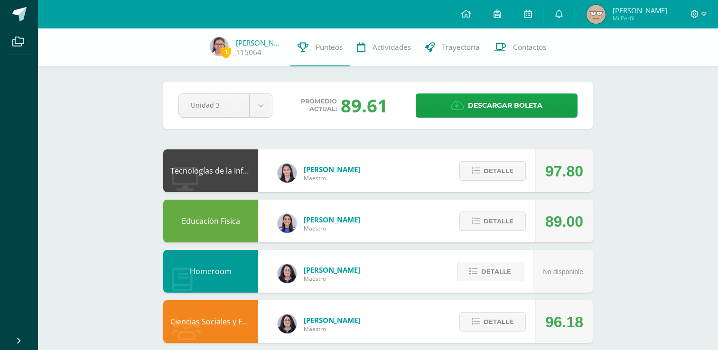
scroll to position [462, 0]
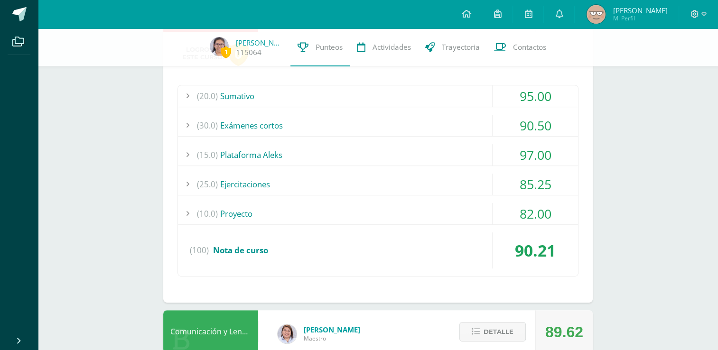
click at [318, 213] on div "(10.0) Proyecto" at bounding box center [378, 213] width 400 height 21
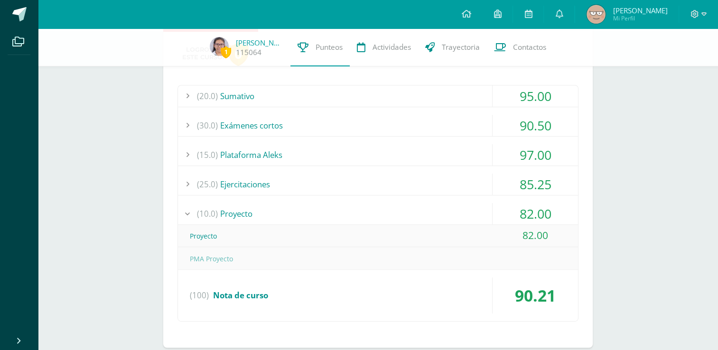
click at [318, 213] on div "(10.0) Proyecto" at bounding box center [378, 213] width 400 height 21
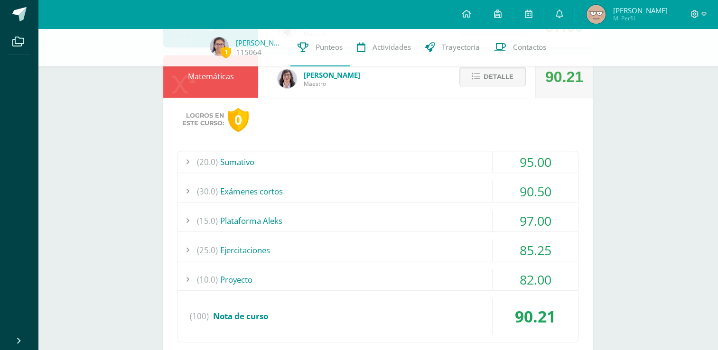
scroll to position [396, 0]
click at [496, 75] on span "Detalle" at bounding box center [498, 77] width 30 height 18
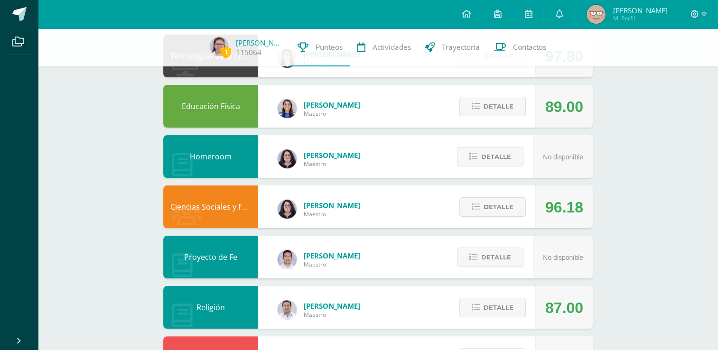
scroll to position [0, 0]
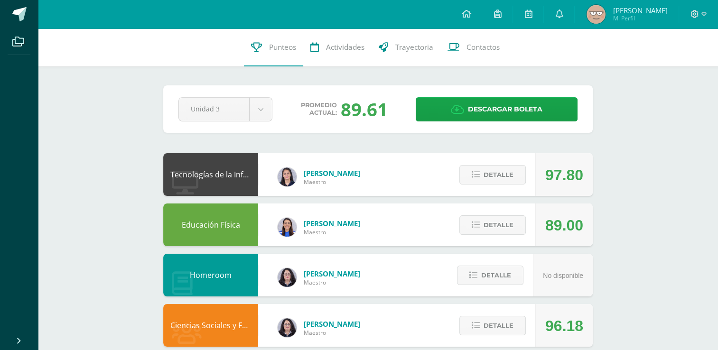
click at [393, 119] on div "Promedio actual: 89.61" at bounding box center [344, 109] width 128 height 25
